Goal: Task Accomplishment & Management: Use online tool/utility

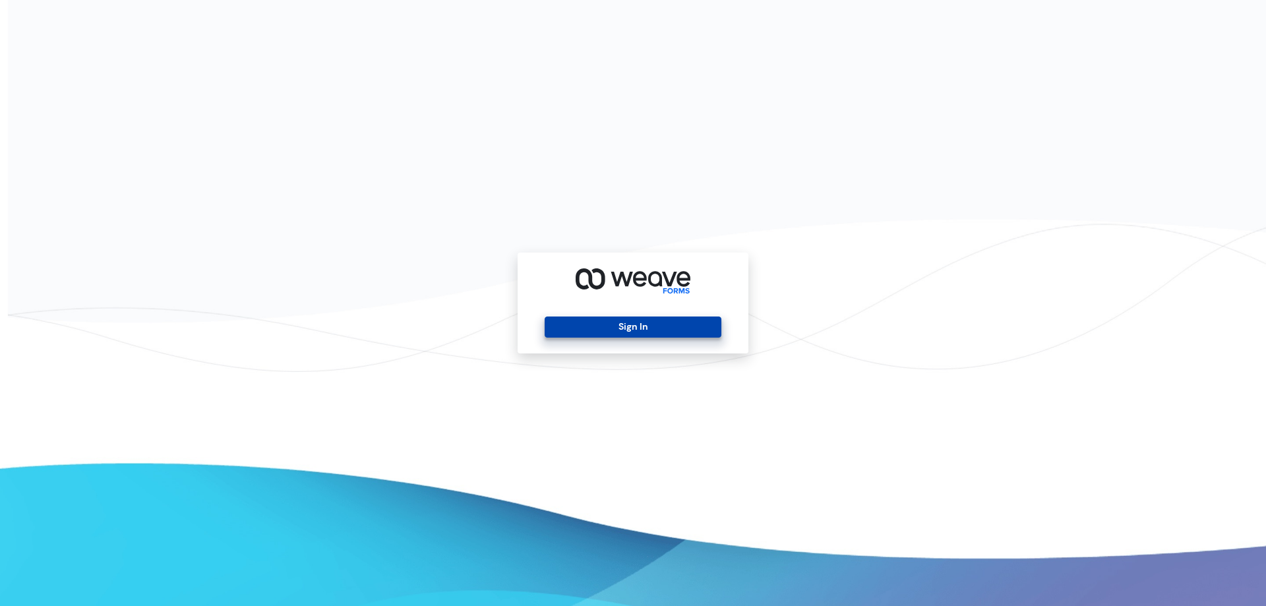
click at [605, 322] on button "Sign In" at bounding box center [633, 326] width 176 height 21
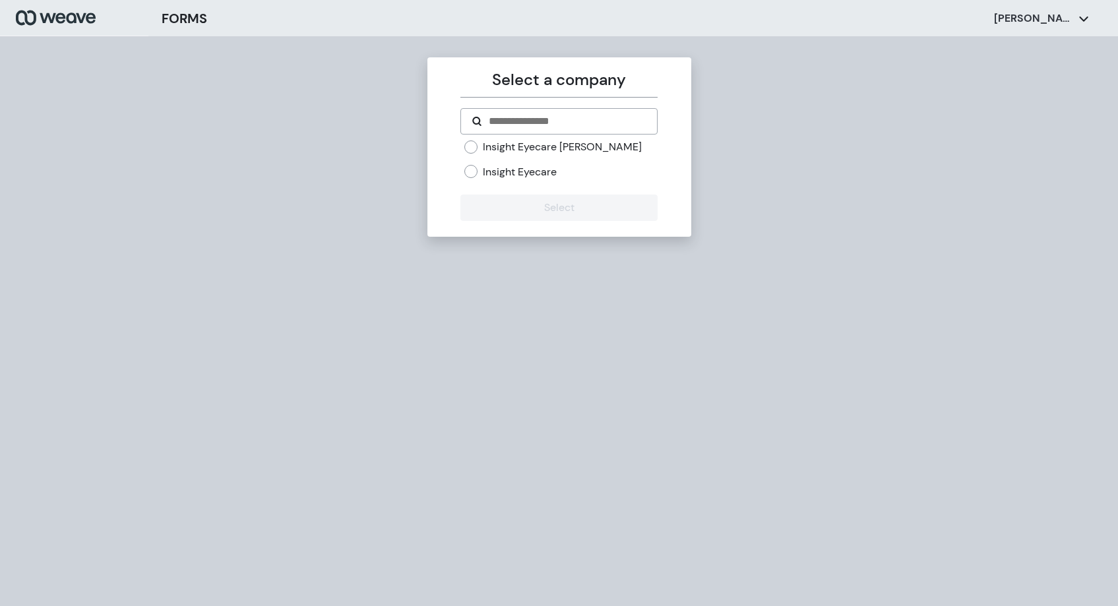
click at [547, 170] on label "Insight Eyecare" at bounding box center [520, 172] width 74 height 15
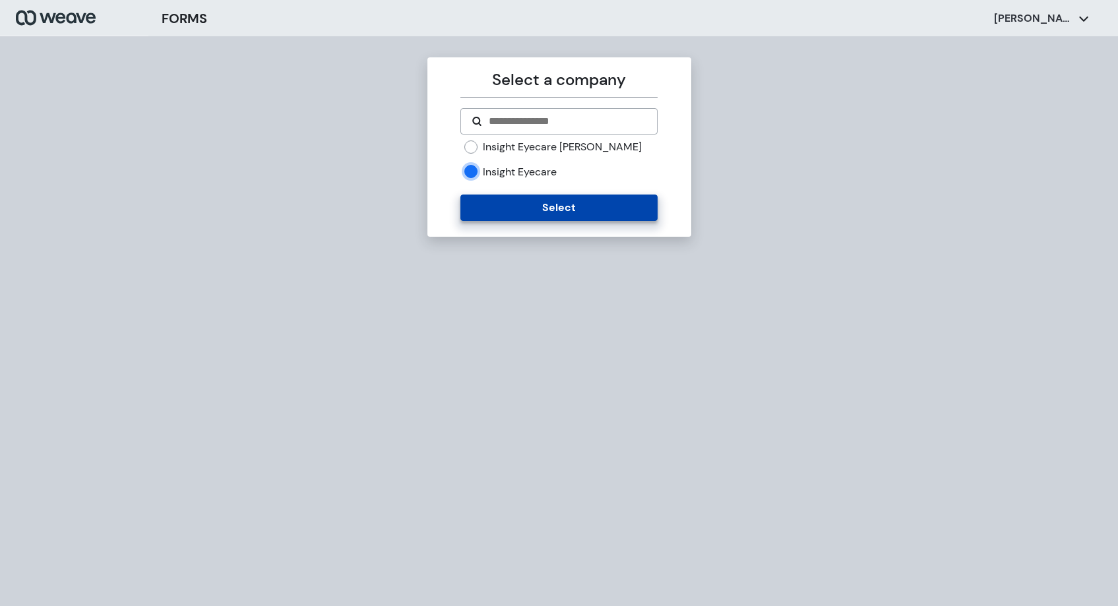
click at [555, 218] on button "Select" at bounding box center [558, 208] width 197 height 26
